Goal: Register for event/course

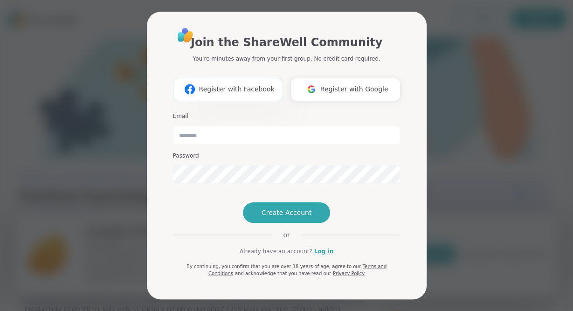
click at [231, 84] on span "Register with Facebook" at bounding box center [237, 89] width 76 height 10
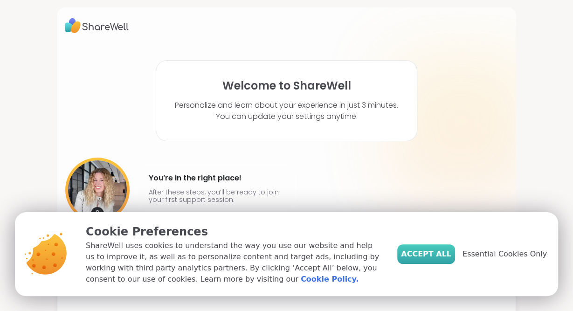
click at [440, 254] on span "Accept All" at bounding box center [426, 254] width 50 height 11
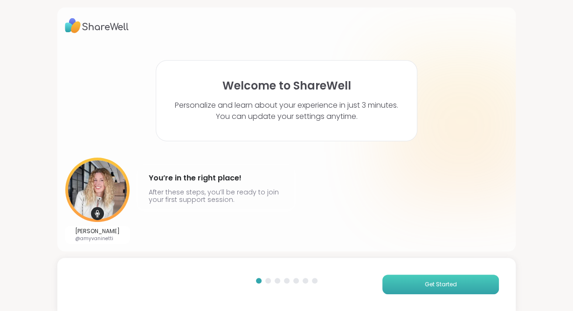
click at [416, 283] on button "Get Started" at bounding box center [440, 285] width 117 height 20
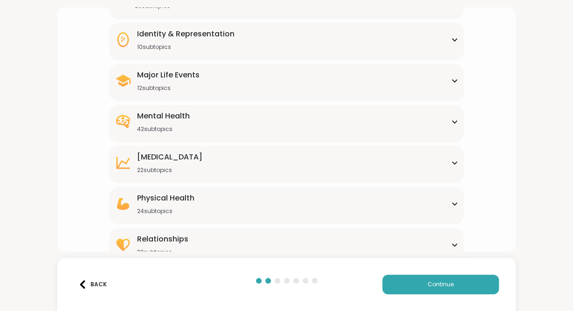
scroll to position [126, 0]
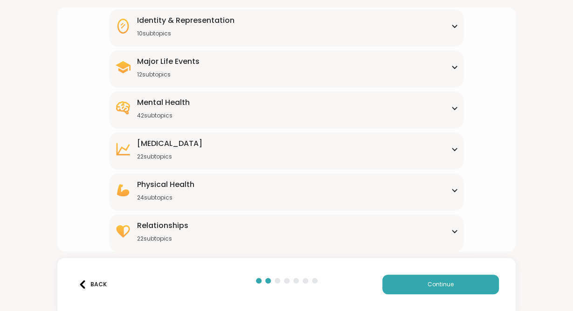
click at [446, 111] on div "Mental Health 42 subtopics" at bounding box center [287, 108] width 344 height 22
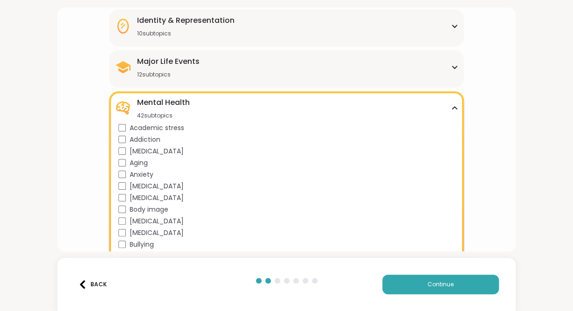
click at [454, 105] on div "Mental Health 42 subtopics" at bounding box center [287, 108] width 344 height 22
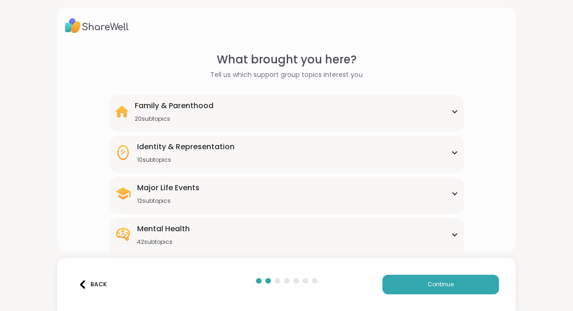
scroll to position [0, 0]
click at [441, 110] on div "Family & Parenthood 20 subtopics" at bounding box center [287, 111] width 344 height 22
